Goal: Task Accomplishment & Management: Use online tool/utility

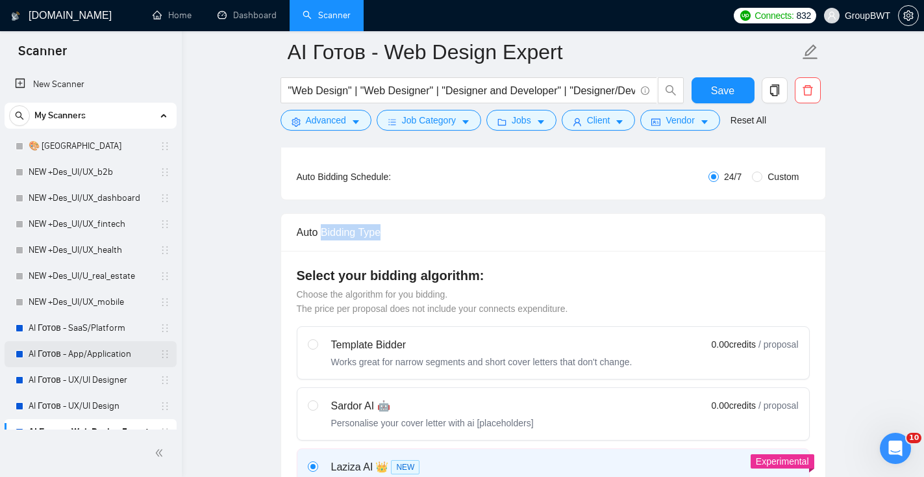
scroll to position [107, 0]
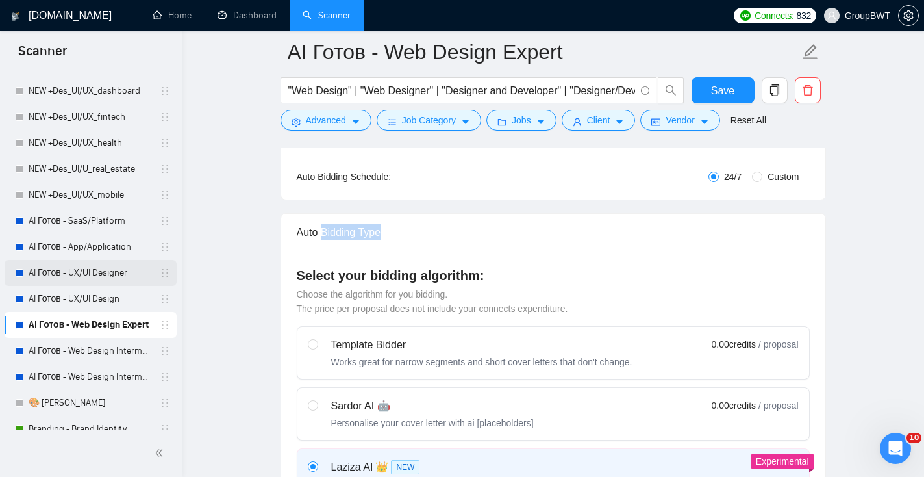
click at [108, 262] on link "AI Готов - UX/UI Designer" at bounding box center [90, 273] width 123 height 26
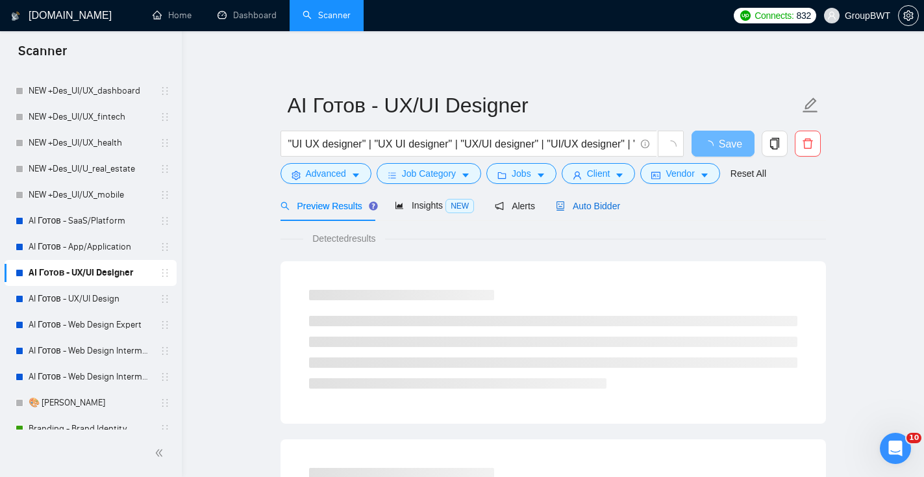
click at [609, 210] on span "Auto Bidder" at bounding box center [588, 206] width 64 height 10
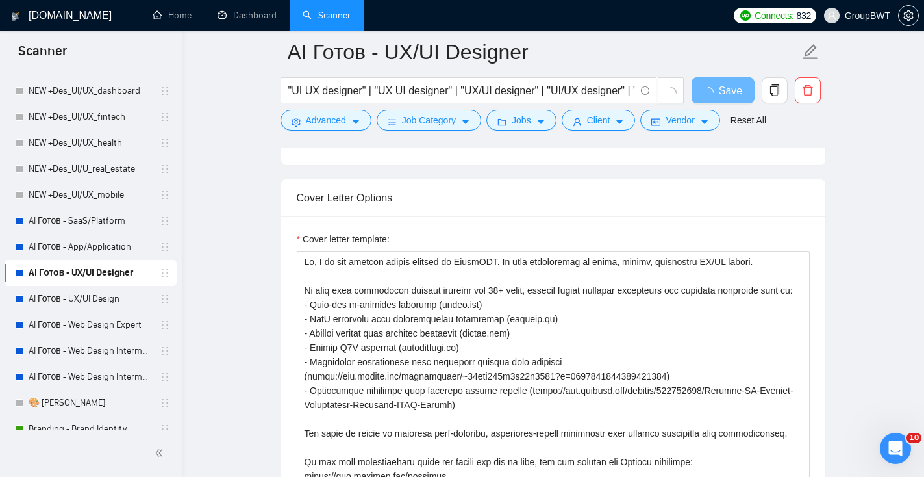
scroll to position [1278, 0]
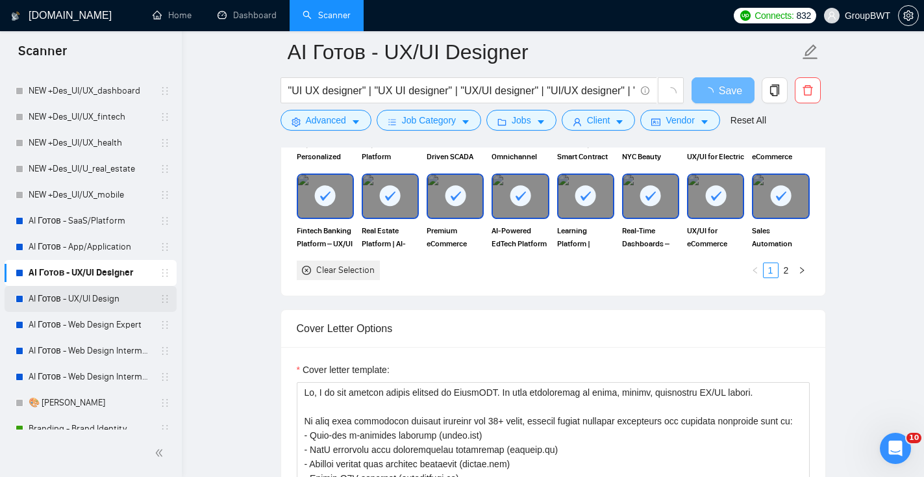
click at [88, 298] on link "AI Готов - UX/UI Design" at bounding box center [90, 299] width 123 height 26
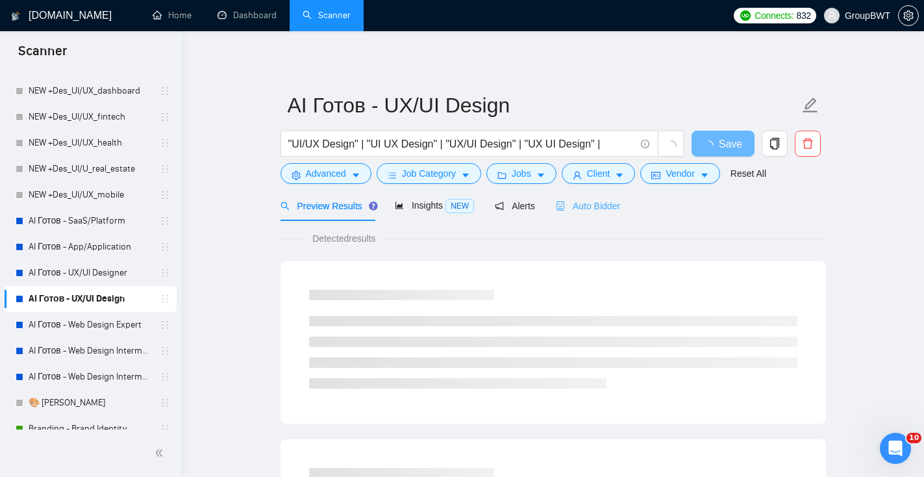
click at [579, 215] on div "Auto Bidder" at bounding box center [588, 205] width 64 height 31
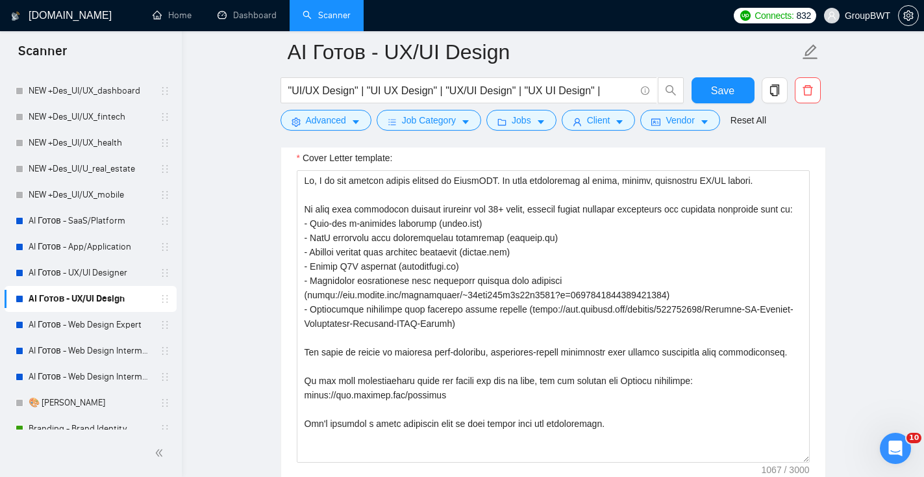
scroll to position [893, 0]
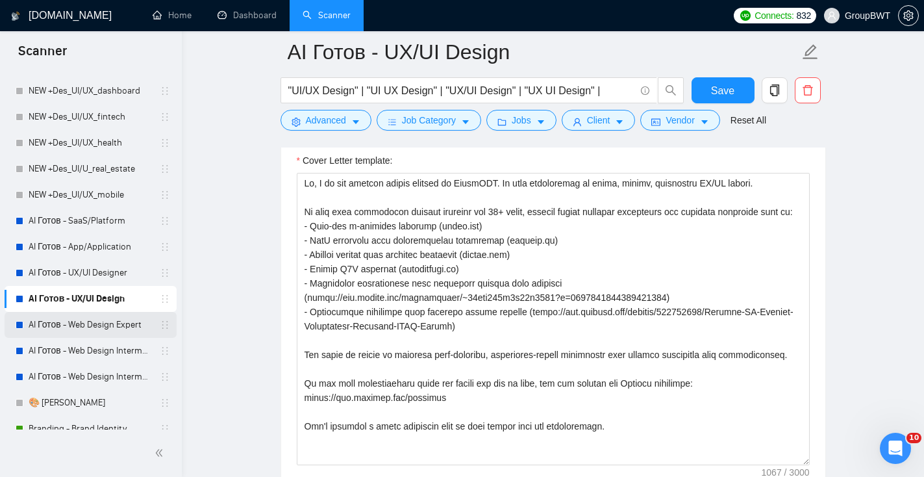
click at [116, 334] on link "AI Готов - Web Design Expert" at bounding box center [90, 325] width 123 height 26
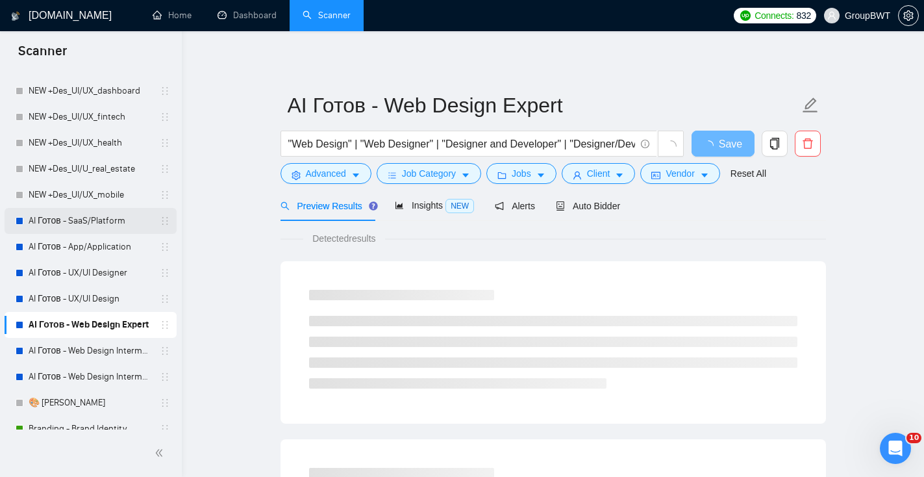
click at [101, 219] on link "AI Готов - SaaS/Platform" at bounding box center [90, 221] width 123 height 26
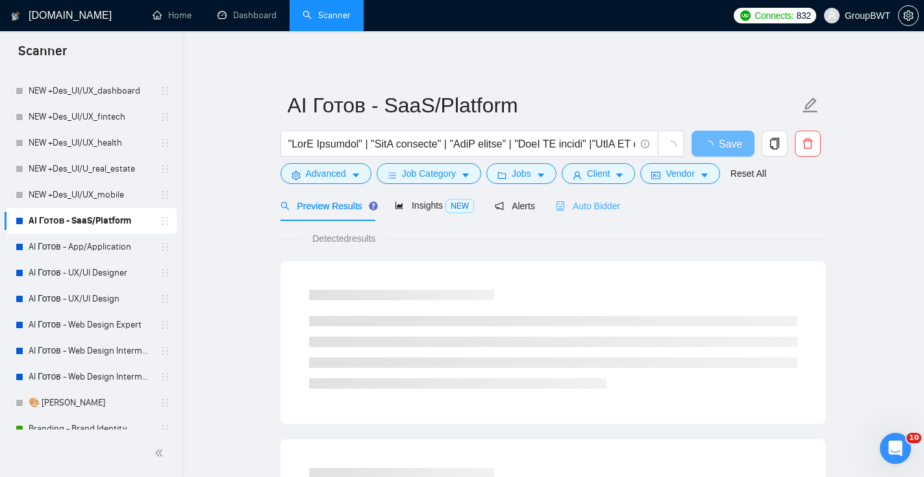
click at [591, 215] on div "Auto Bidder" at bounding box center [588, 205] width 64 height 31
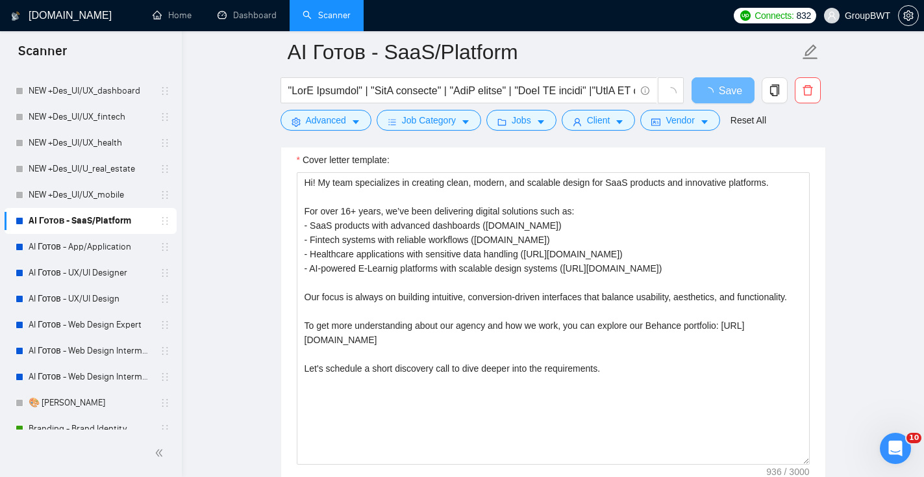
scroll to position [1486, 0]
